Goal: Information Seeking & Learning: Learn about a topic

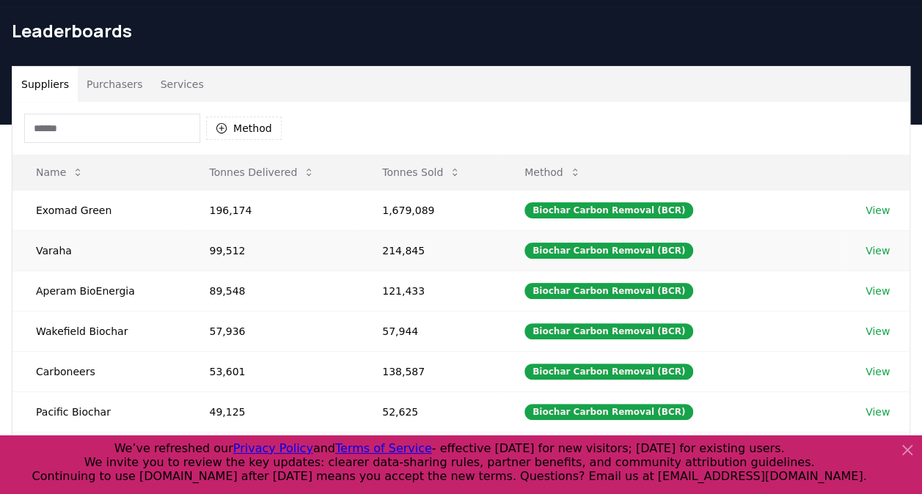
scroll to position [8, 0]
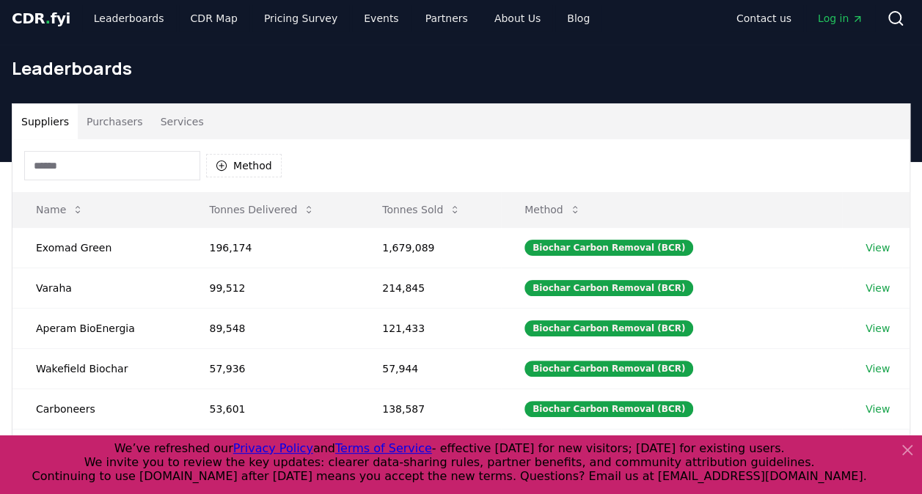
click at [113, 119] on button "Purchasers" at bounding box center [115, 121] width 74 height 35
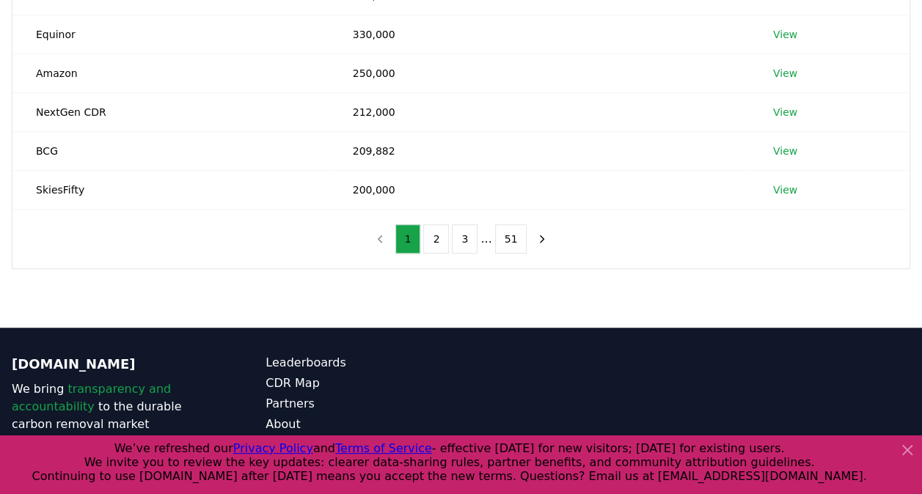
scroll to position [416, 0]
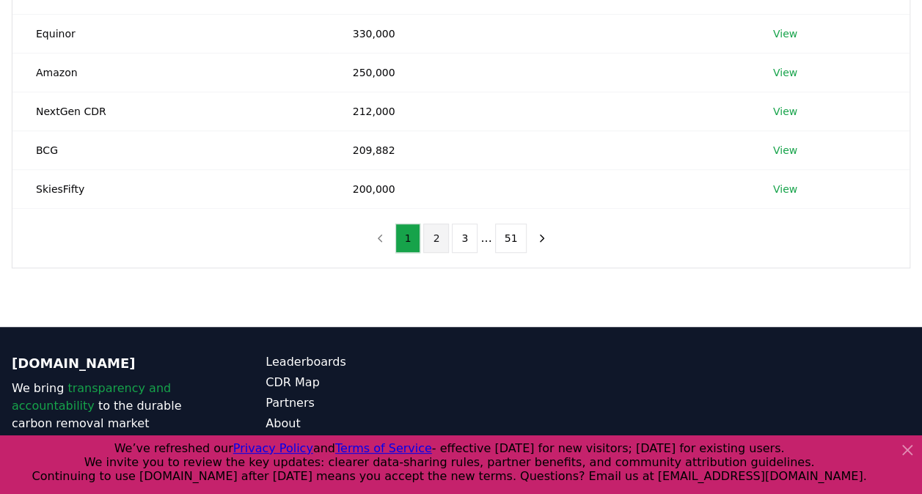
click at [440, 232] on button "2" at bounding box center [436, 238] width 26 height 29
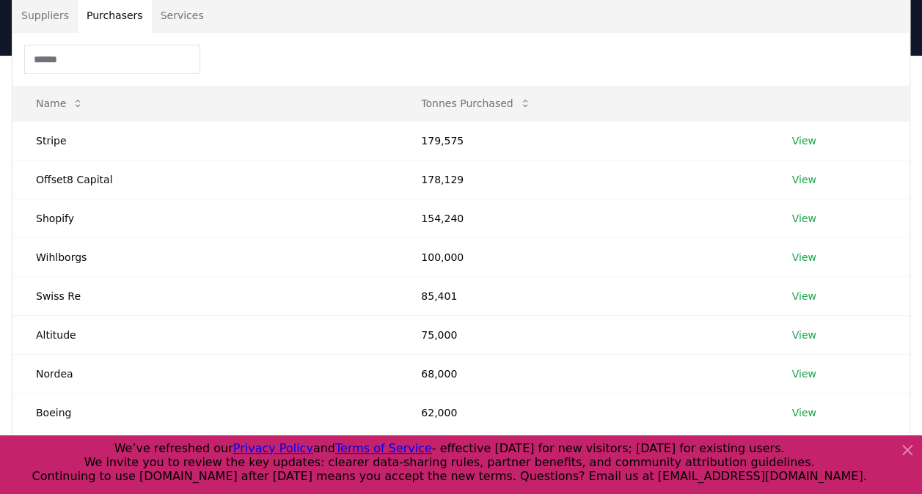
scroll to position [0, 0]
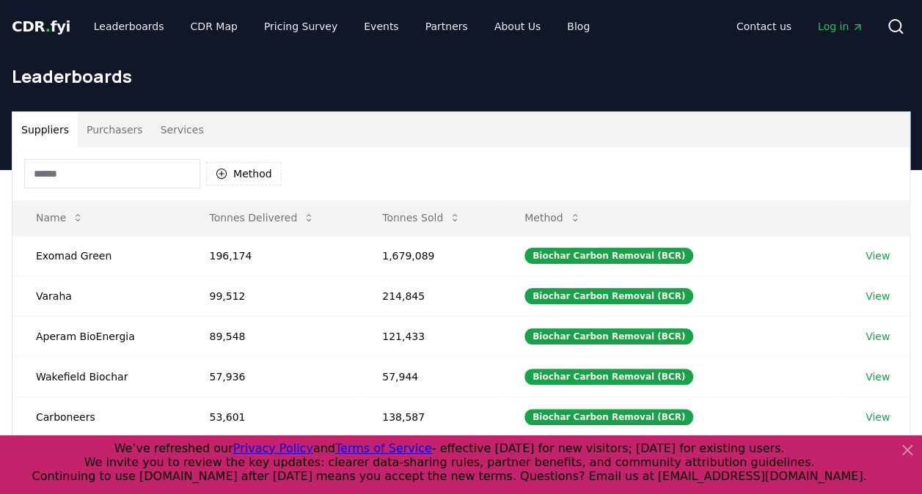
click at [32, 127] on button "Suppliers" at bounding box center [44, 129] width 65 height 35
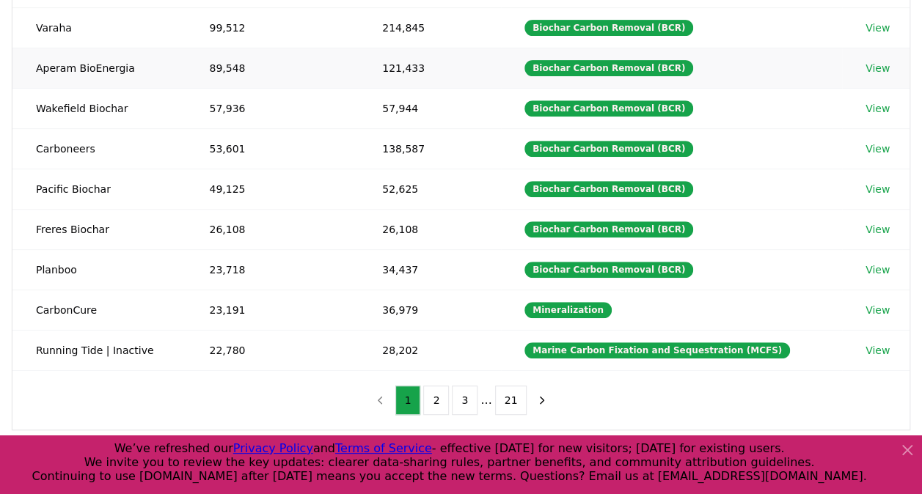
scroll to position [277, 0]
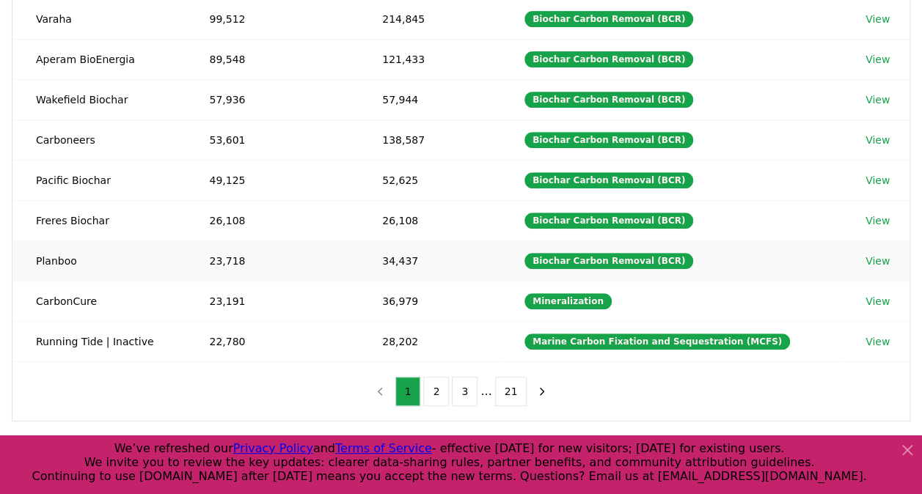
click at [874, 254] on link "View" at bounding box center [878, 261] width 24 height 15
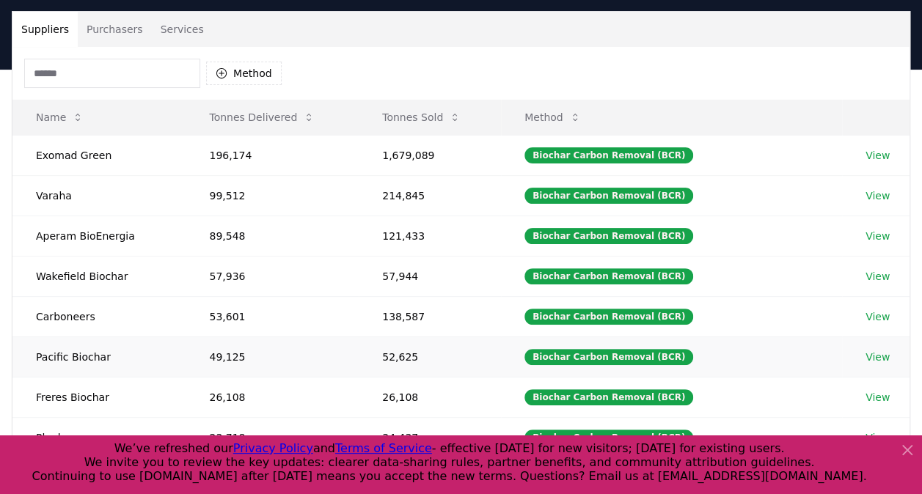
scroll to position [100, 0]
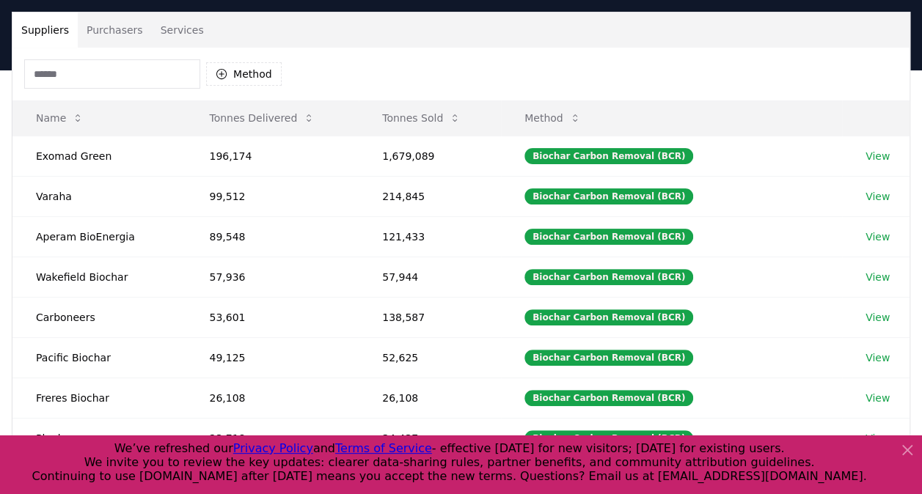
click at [911, 453] on icon at bounding box center [908, 451] width 18 height 18
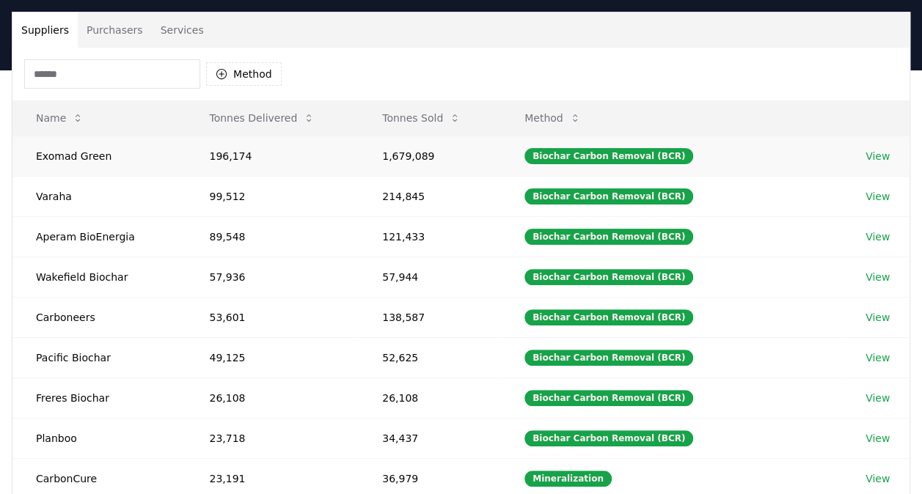
click at [877, 159] on link "View" at bounding box center [878, 156] width 24 height 15
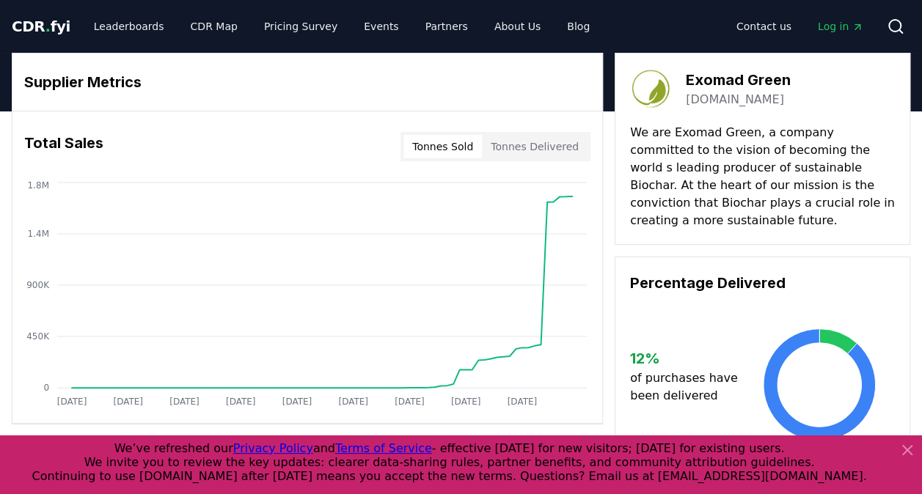
click at [807, 222] on div "Exomad Green exomadgreen.com We are Exomad Green, a company committed to the vi…" at bounding box center [763, 149] width 296 height 192
click at [126, 33] on link "Leaderboards" at bounding box center [129, 26] width 94 height 26
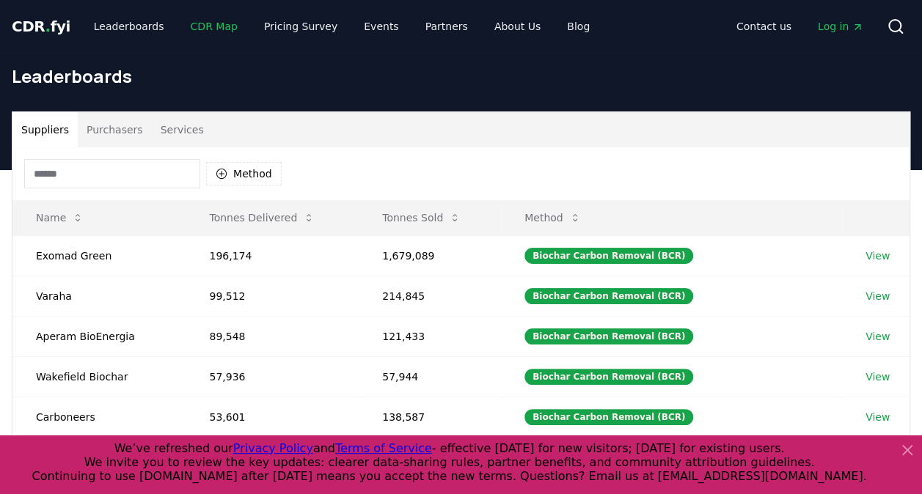
click at [202, 23] on link "CDR Map" at bounding box center [214, 26] width 70 height 26
